Goal: Task Accomplishment & Management: Manage account settings

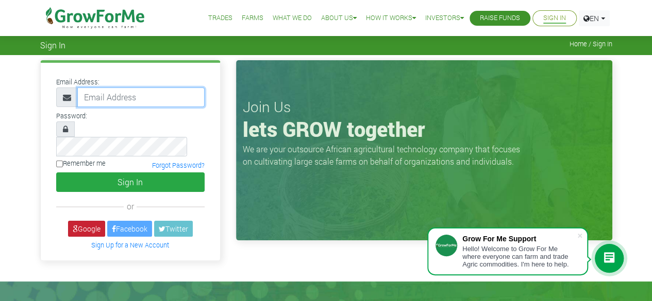
type input "50000"
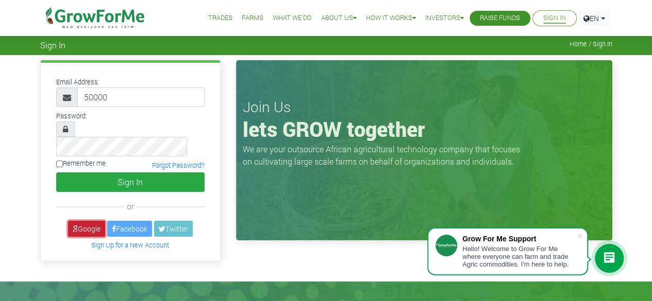
click at [86, 221] on link "Google" at bounding box center [86, 229] width 37 height 16
